Goal: Browse casually

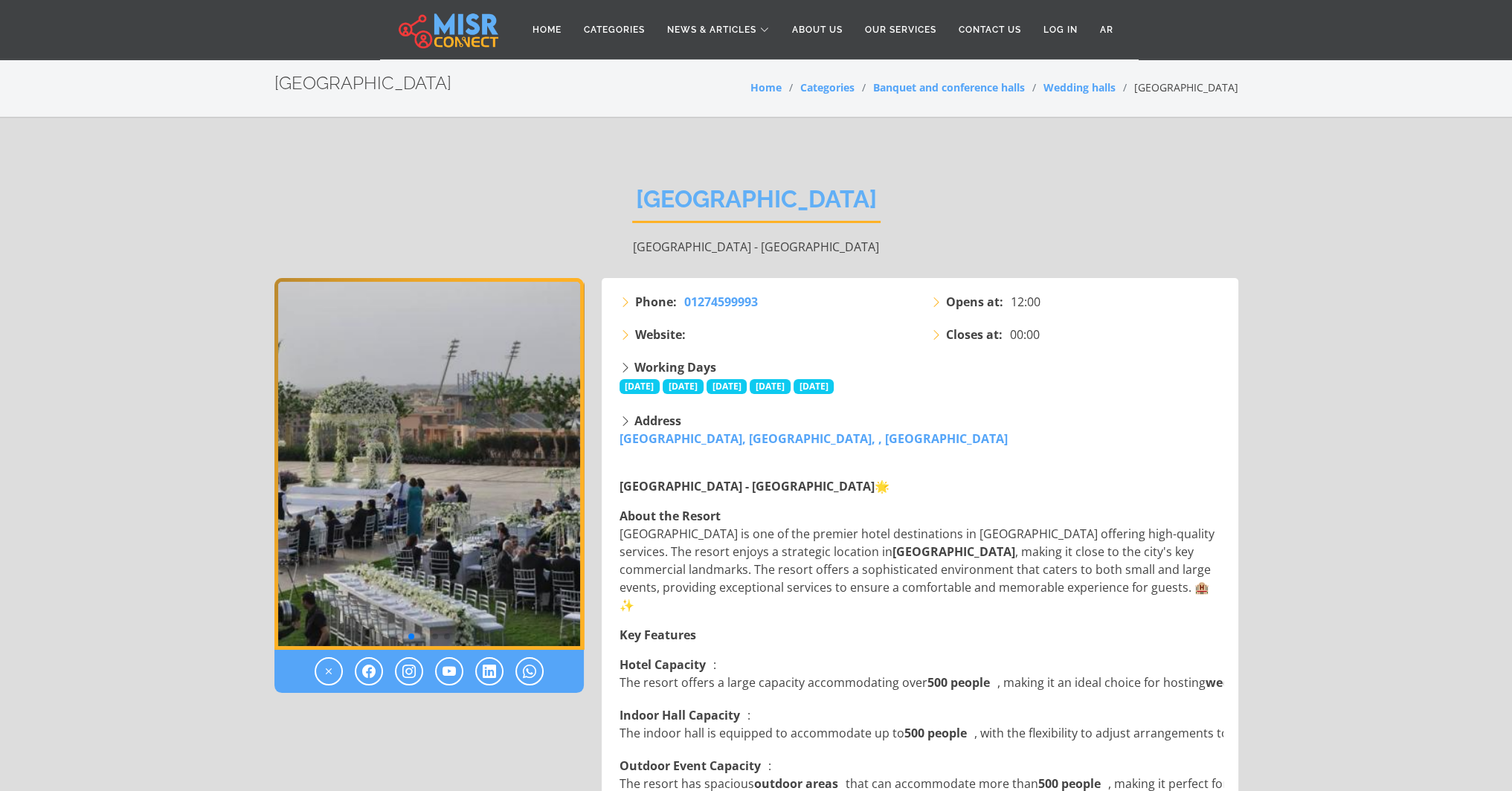
click at [522, 414] on img "2 / 6" at bounding box center [430, 464] width 310 height 372
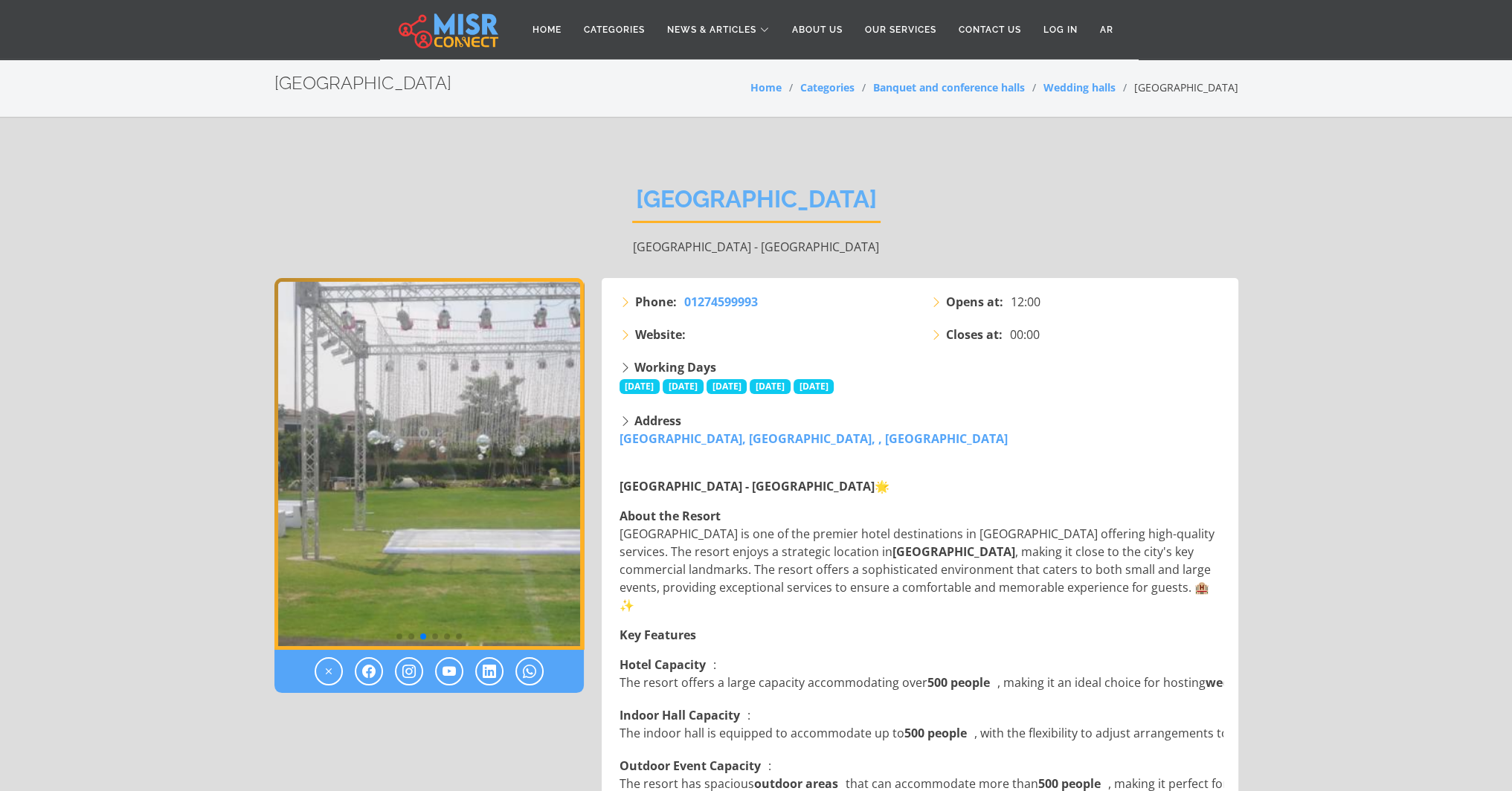
click at [522, 414] on img "3 / 6" at bounding box center [430, 464] width 310 height 372
click at [374, 542] on img "3 / 6" at bounding box center [430, 464] width 310 height 372
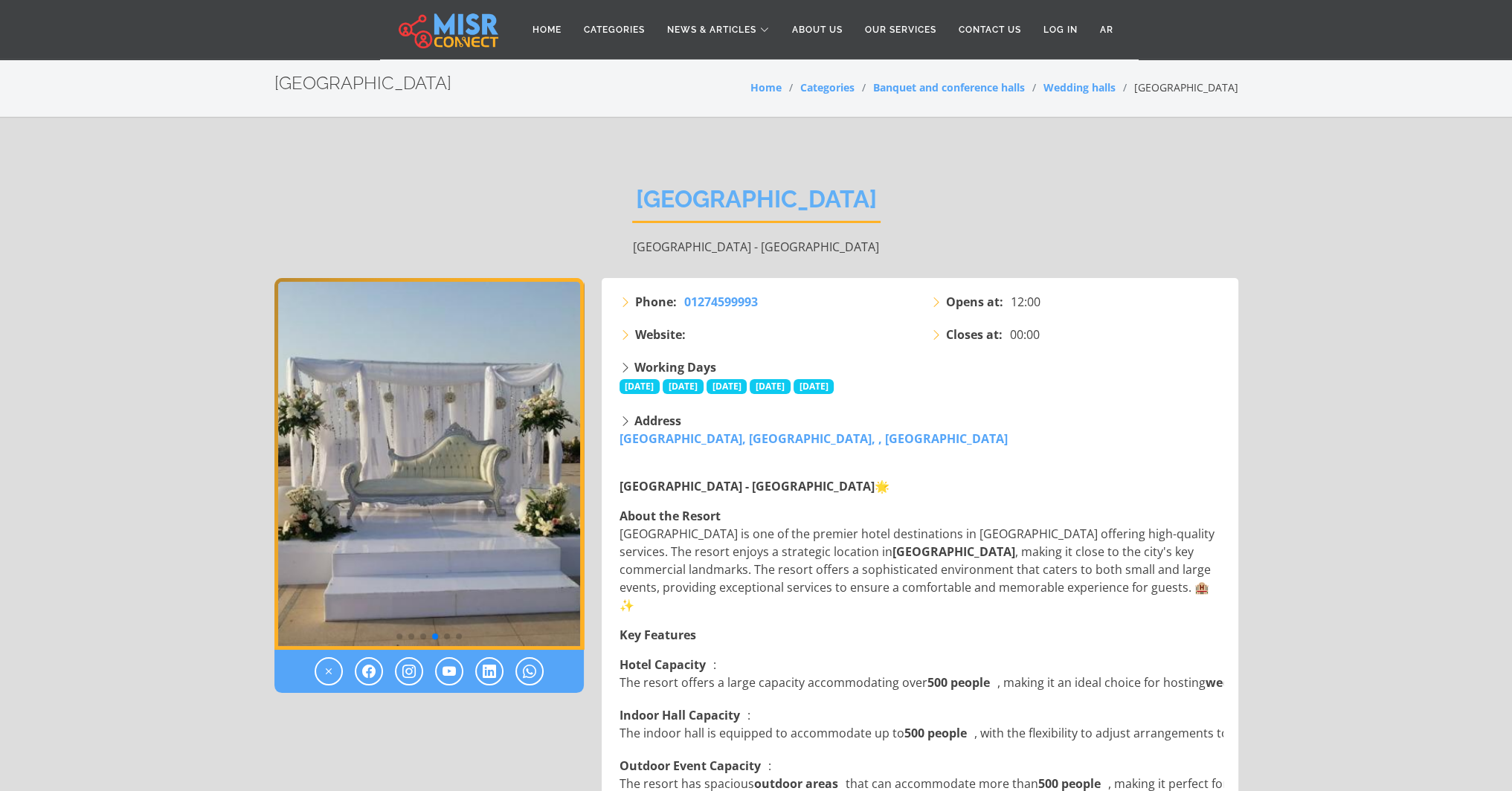
click at [416, 525] on img "4 / 6" at bounding box center [430, 464] width 310 height 372
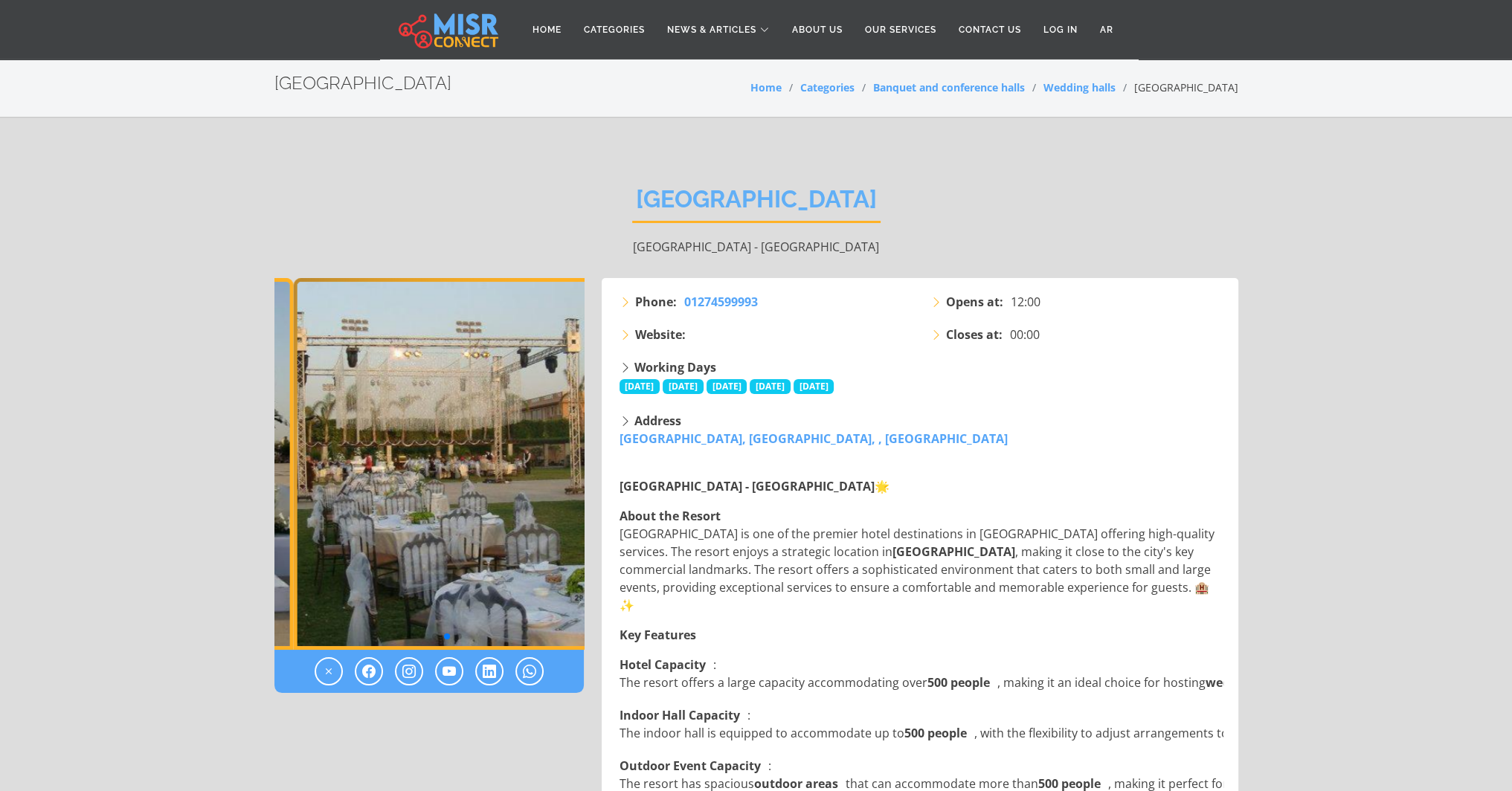
click at [416, 509] on img "5 / 6" at bounding box center [448, 464] width 310 height 372
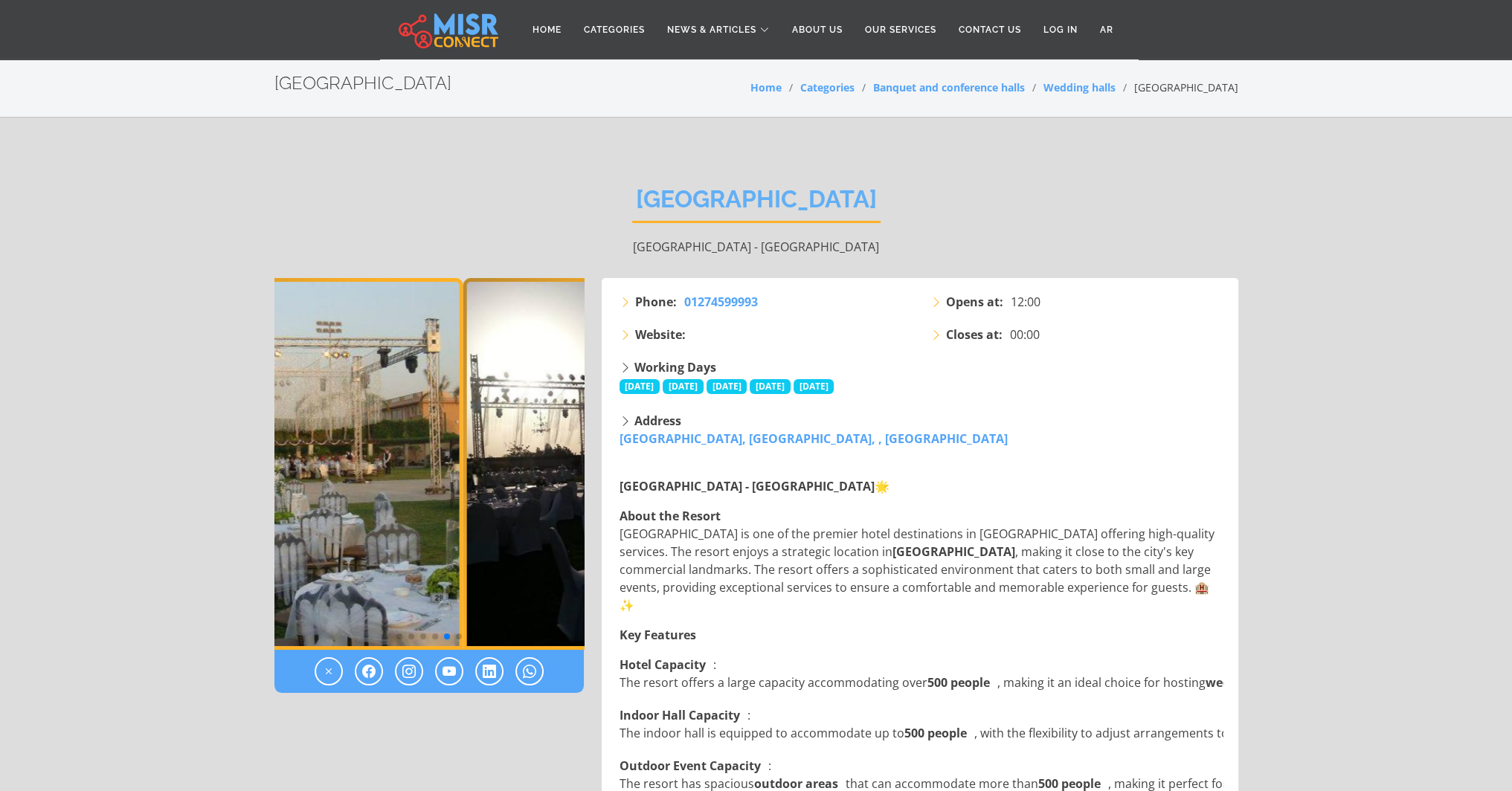
click at [312, 504] on img "5 / 6" at bounding box center [308, 464] width 310 height 372
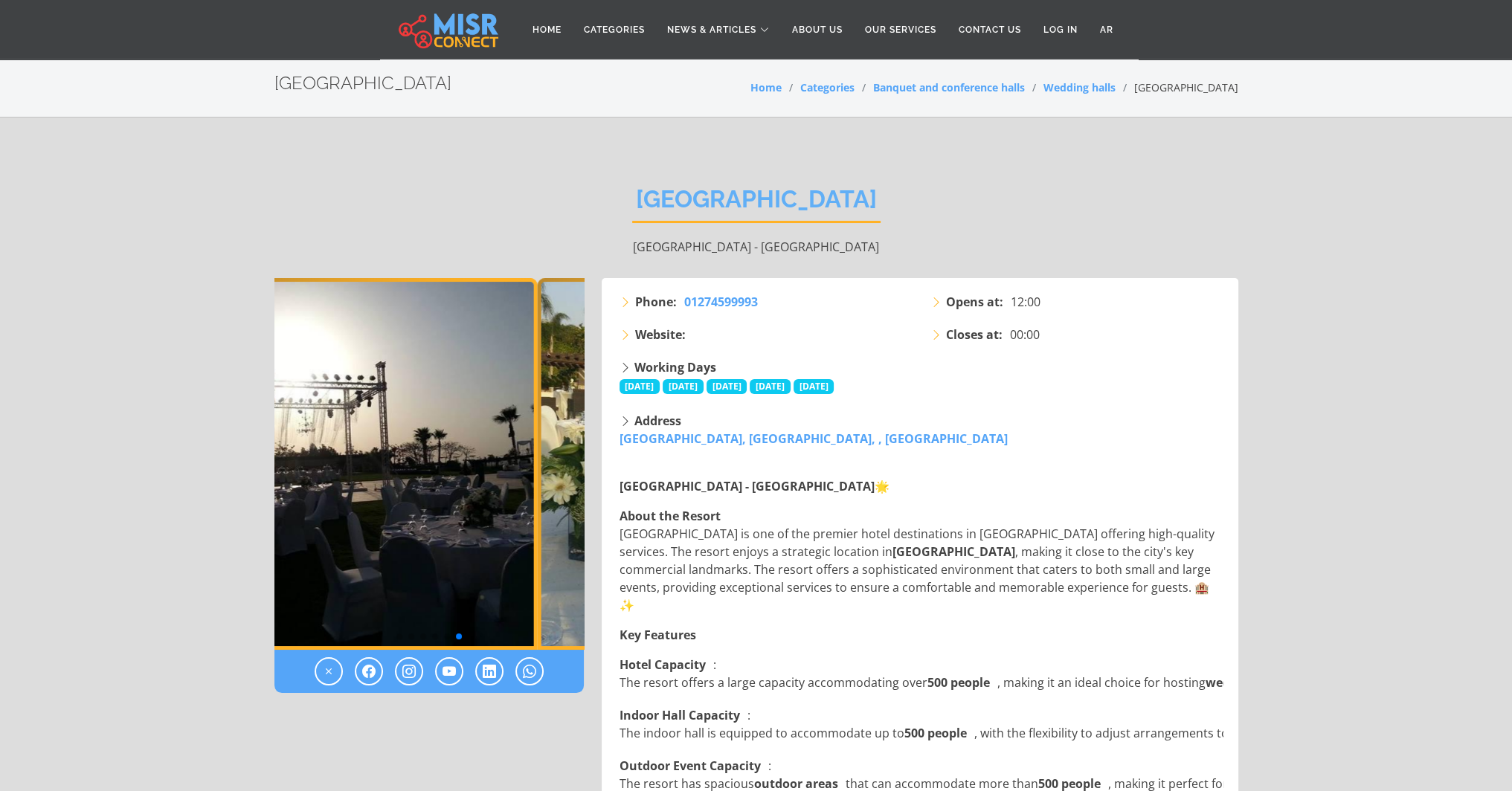
click at [370, 508] on img "6 / 6" at bounding box center [382, 464] width 310 height 372
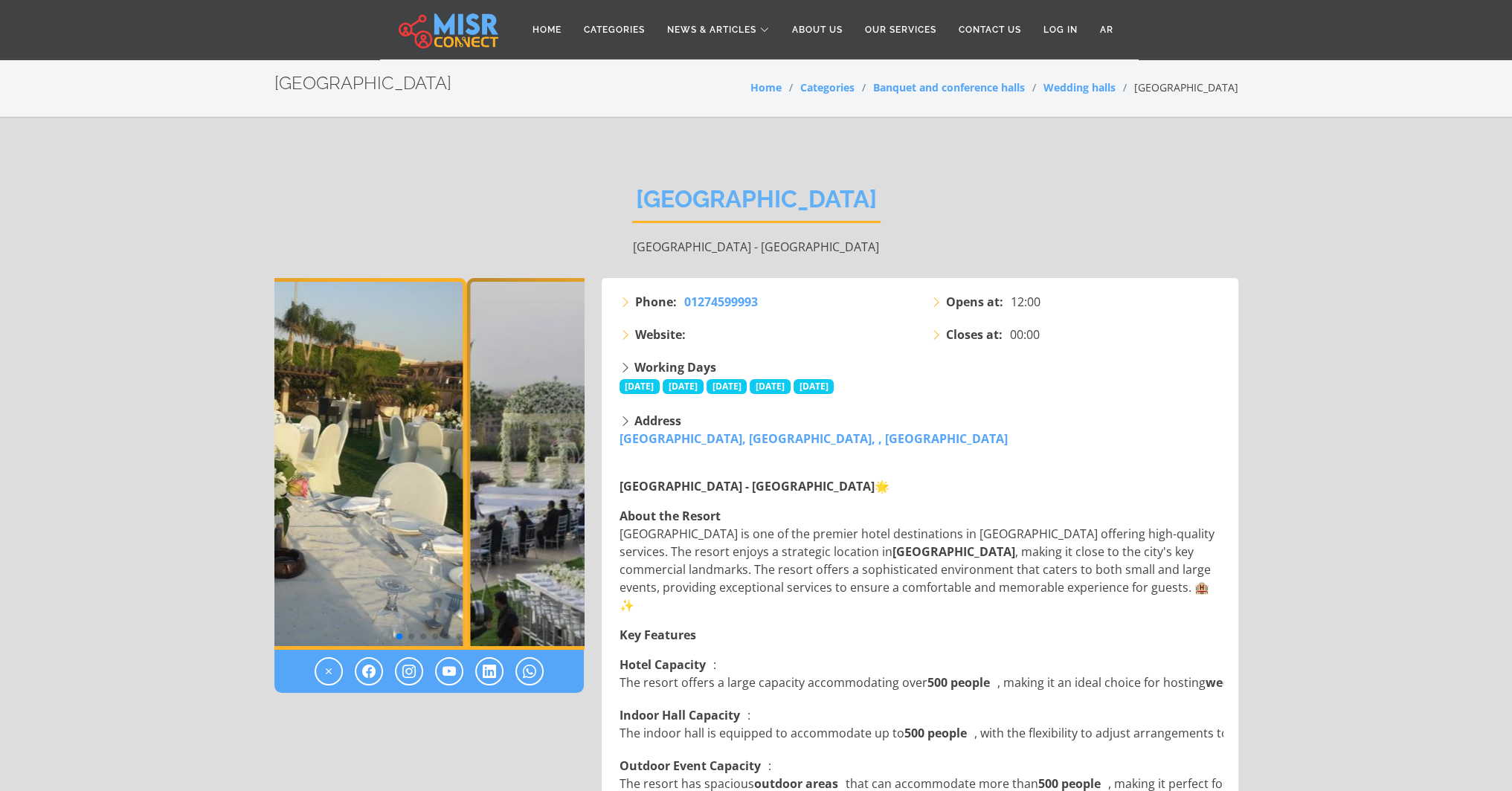
click at [369, 512] on img "1 / 6" at bounding box center [312, 464] width 310 height 372
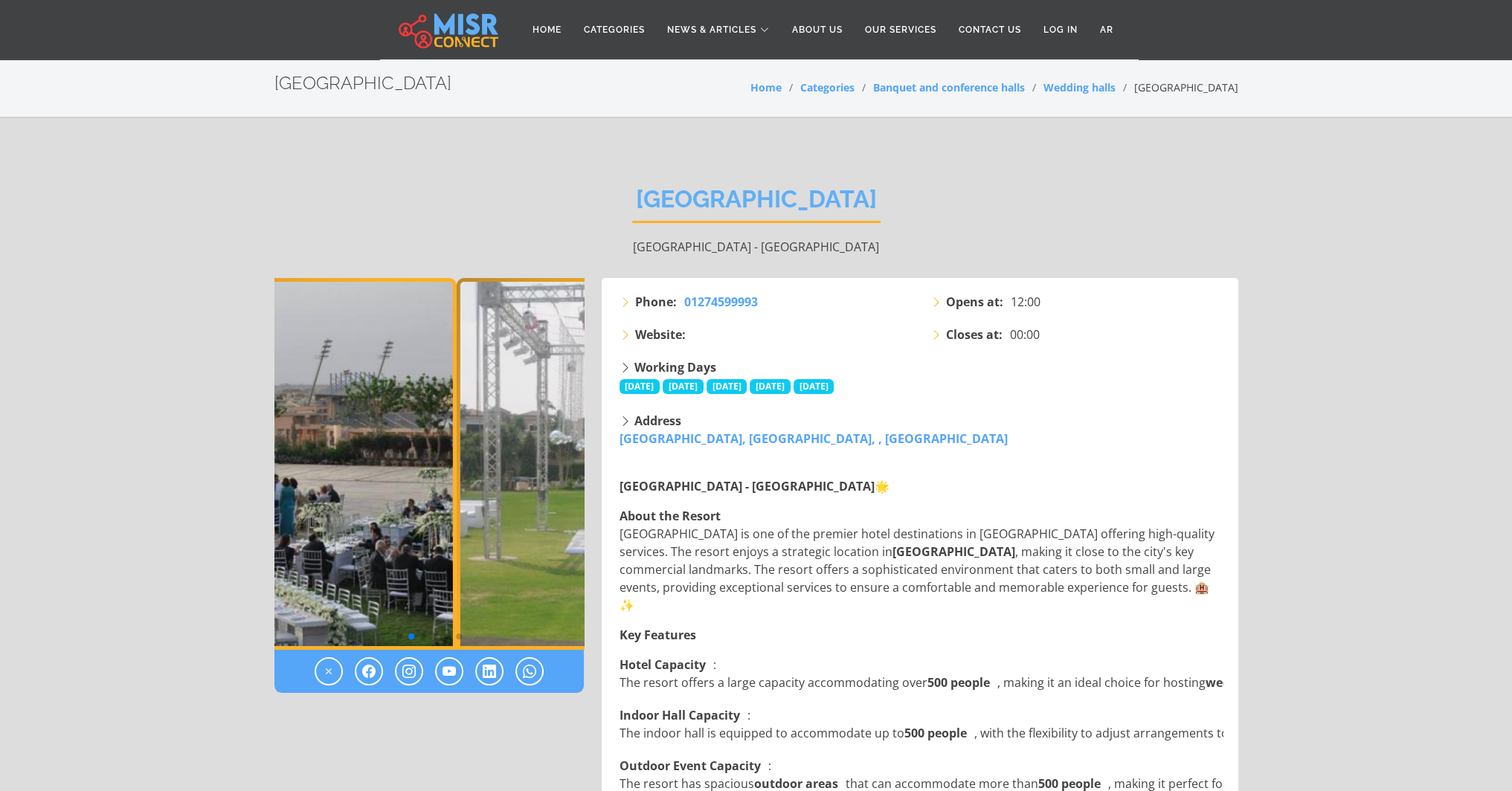
click at [362, 513] on img "2 / 6" at bounding box center [301, 464] width 310 height 372
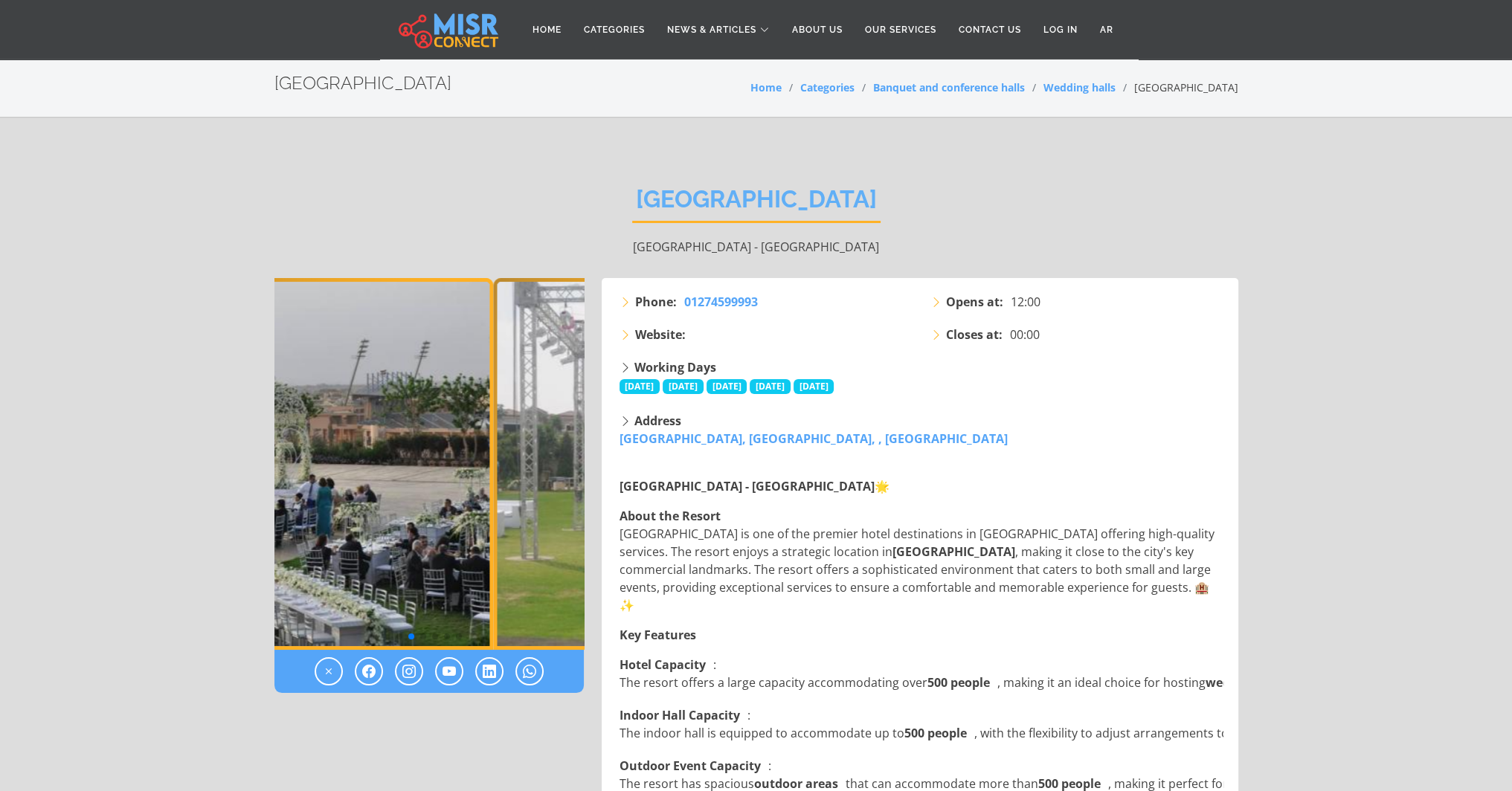
click at [388, 494] on img "2 / 6" at bounding box center [339, 464] width 310 height 372
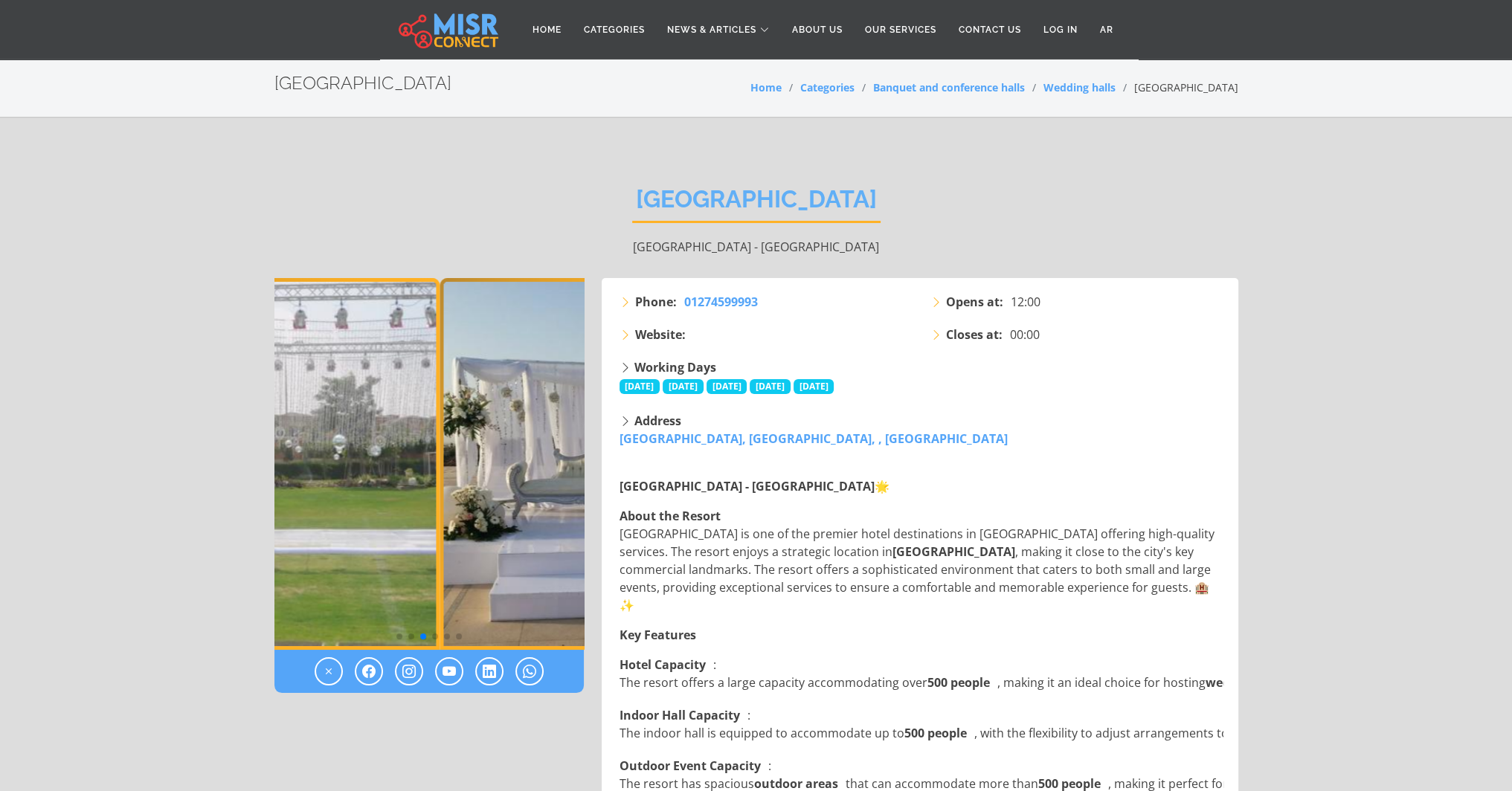
click at [350, 484] on img "3 / 6" at bounding box center [285, 464] width 310 height 372
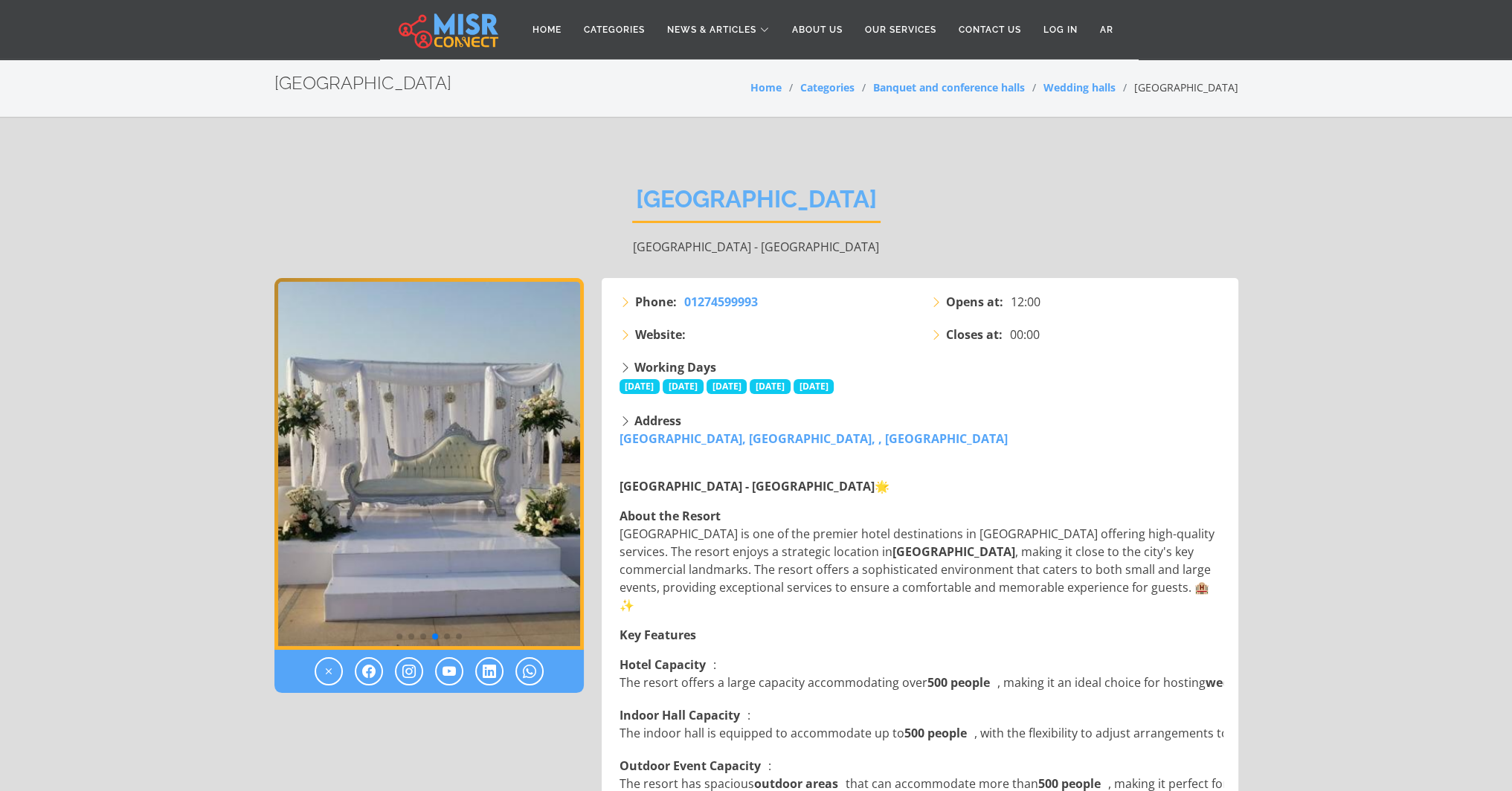
click at [285, 429] on img "4 / 6" at bounding box center [430, 464] width 310 height 372
